Goal: Task Accomplishment & Management: Use online tool/utility

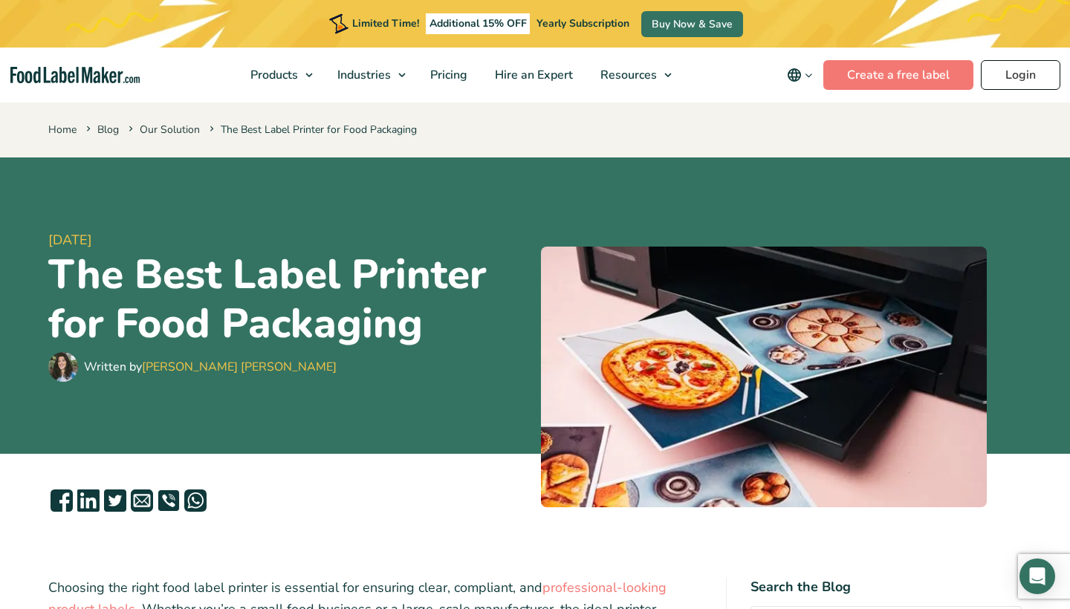
click at [1020, 71] on link "Login" at bounding box center [1019, 75] width 79 height 30
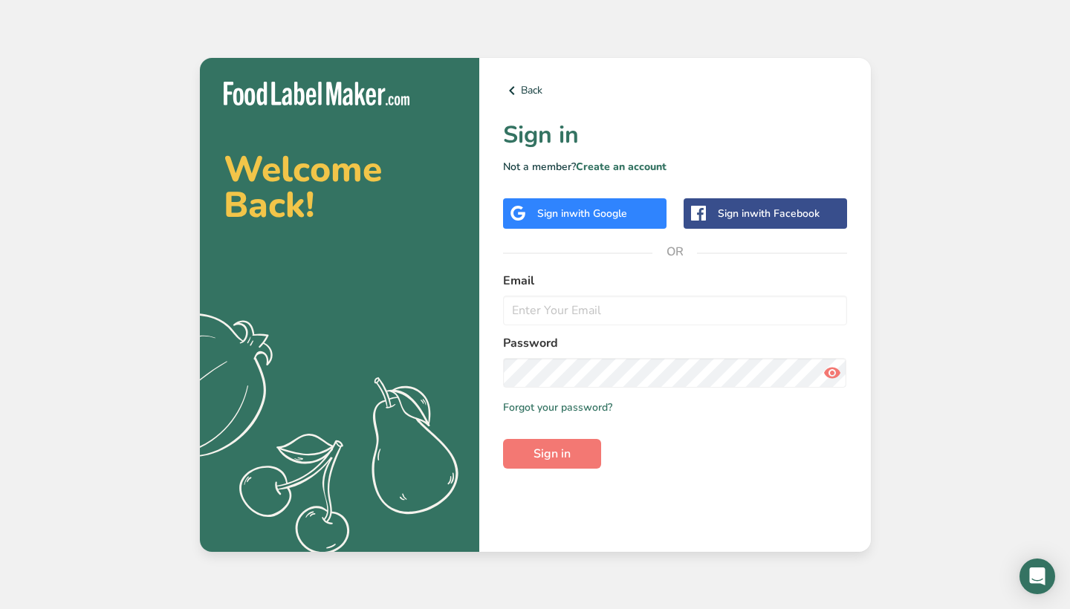
click at [594, 219] on span "with Google" at bounding box center [598, 213] width 58 height 14
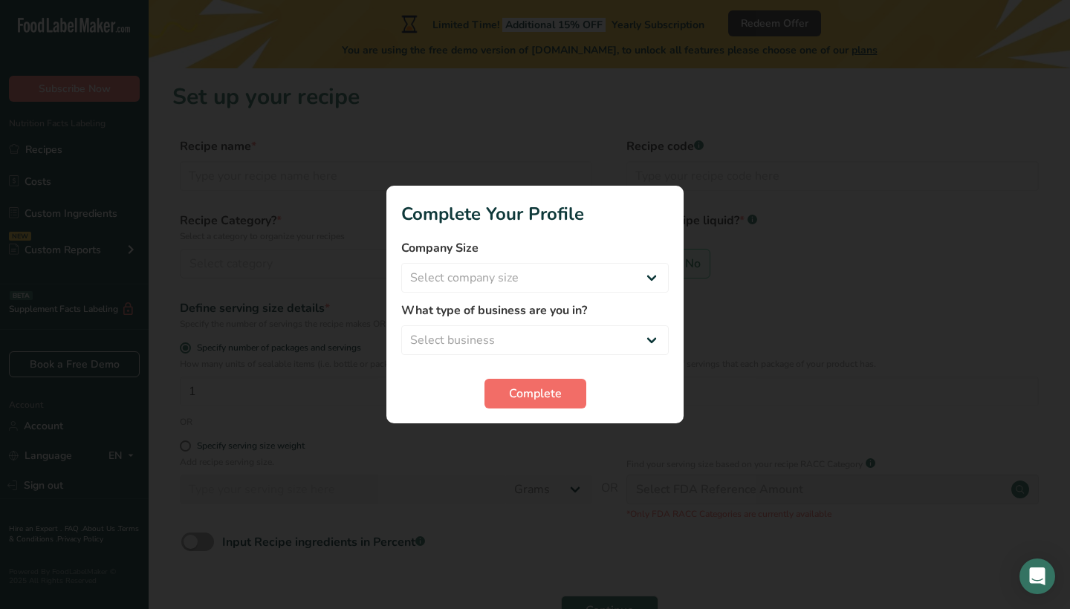
click at [546, 396] on span "Complete" at bounding box center [535, 394] width 53 height 18
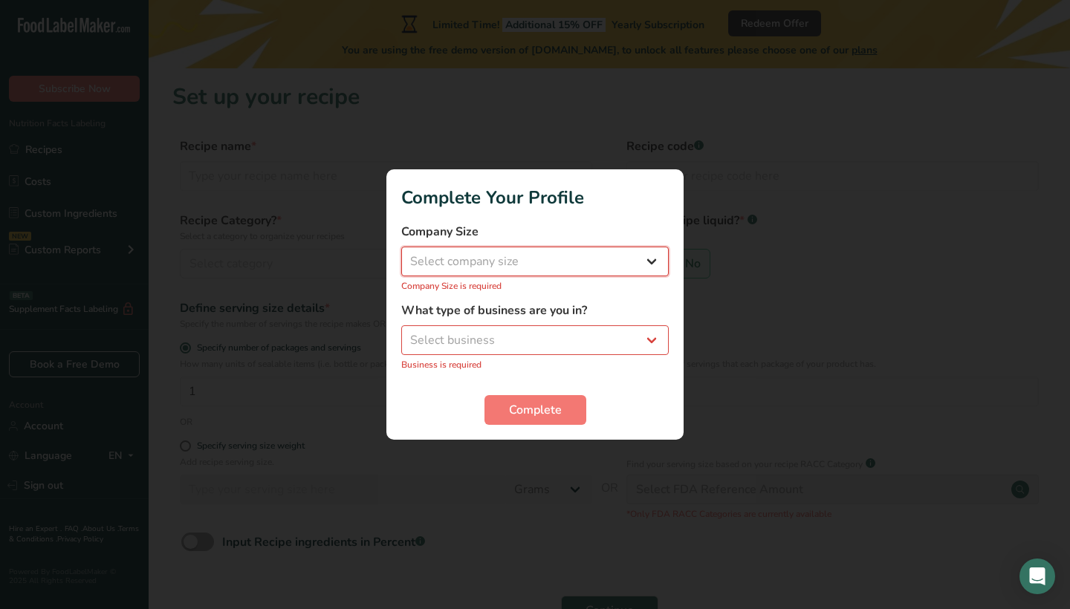
select select "1"
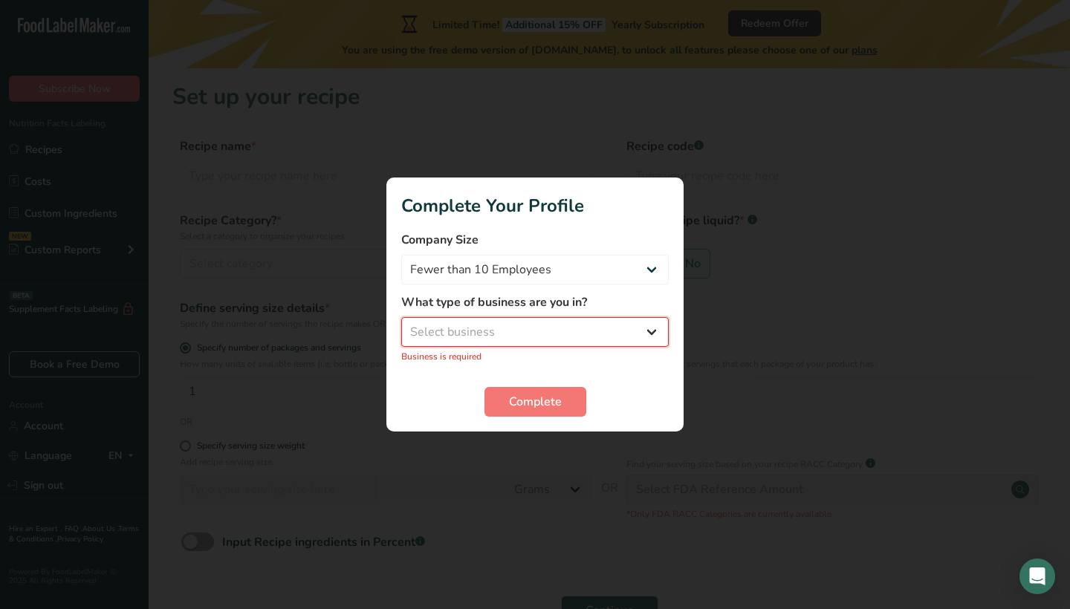
select select "3"
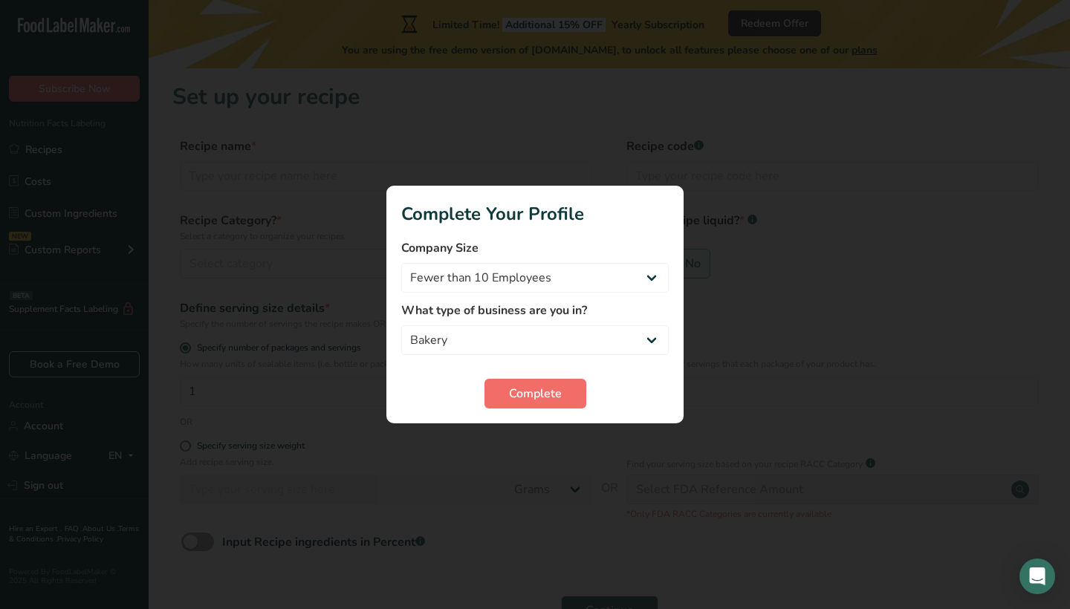
click at [524, 406] on button "Complete" at bounding box center [535, 394] width 102 height 30
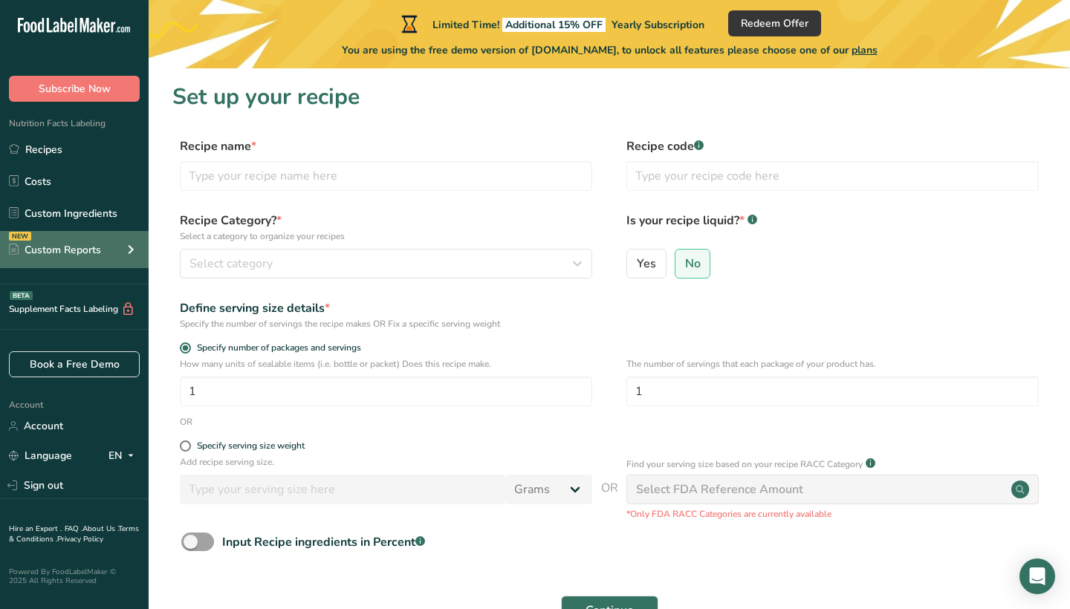
click at [108, 250] on div "NEW Custom Reports" at bounding box center [74, 249] width 149 height 37
